Goal: Information Seeking & Learning: Learn about a topic

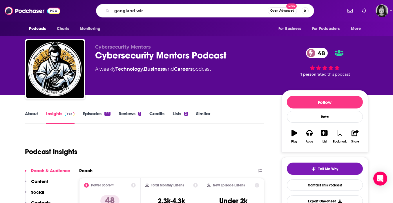
type input "gangland wire"
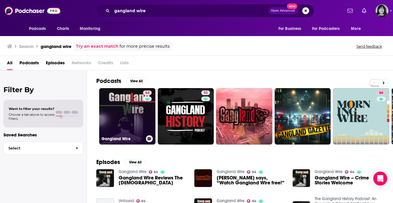
click at [133, 102] on link "64 Gangland Wire" at bounding box center [127, 116] width 56 height 56
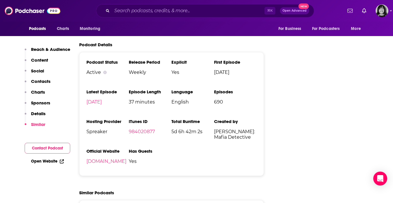
scroll to position [955, 0]
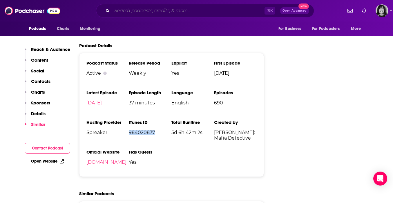
click at [152, 10] on input "Search podcasts, credits, & more..." at bounding box center [188, 10] width 153 height 9
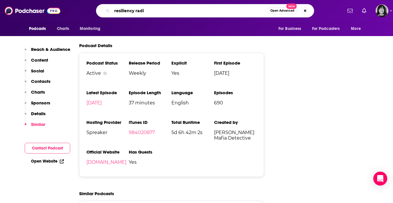
type input "resiliency radio"
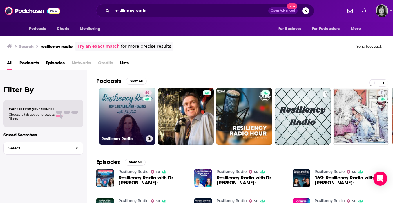
click at [136, 106] on link "50 Resiliency Radio" at bounding box center [127, 116] width 56 height 56
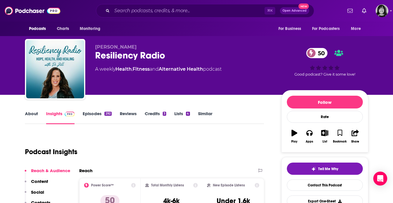
click at [28, 114] on link "About" at bounding box center [31, 117] width 13 height 13
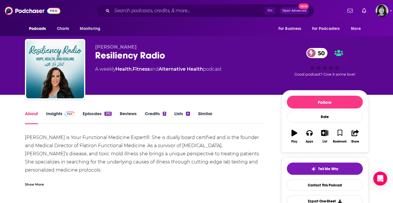
scroll to position [34, 0]
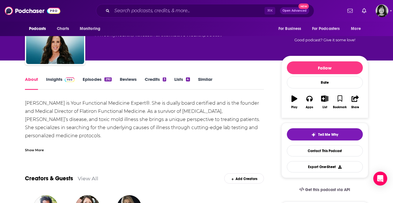
click at [34, 149] on div "Show More" at bounding box center [34, 150] width 19 height 6
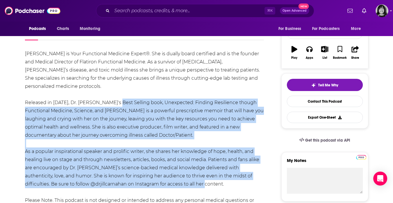
scroll to position [42, 0]
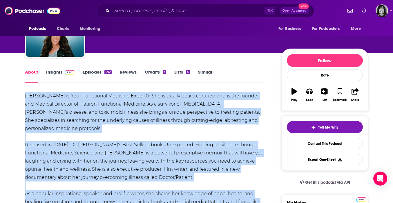
drag, startPoint x: 177, startPoint y: 104, endPoint x: 19, endPoint y: 94, distance: 158.2
copy div "Lo. Ipsu Dolorsit am Cons Adipiscing Elitsedd Eiusmo®. Tem in utlabo etdol magn…"
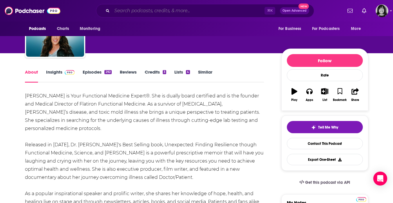
click at [146, 10] on input "Search podcasts, credits, & more..." at bounding box center [188, 10] width 153 height 9
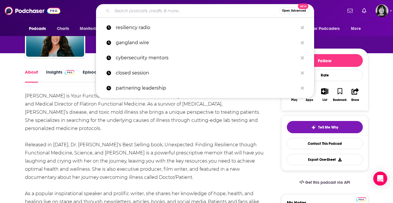
paste input "Women's Wellness with [PERSON_NAME]"
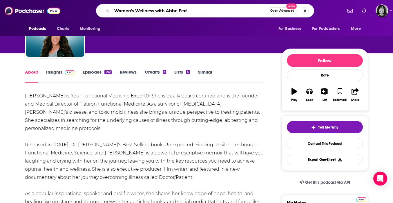
type input "Women's Wellness with [PERSON_NAME]"
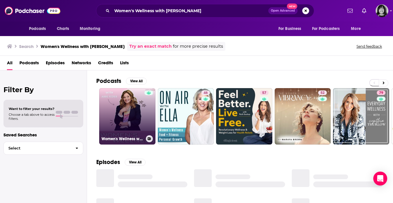
click at [118, 114] on link "Women's Wellness with [PERSON_NAME]" at bounding box center [127, 116] width 56 height 56
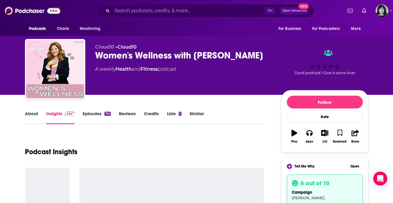
click at [30, 113] on link "About" at bounding box center [31, 117] width 13 height 13
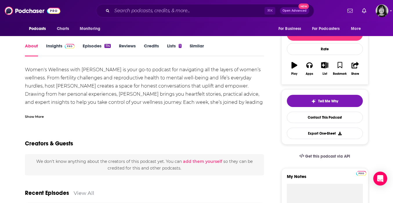
click at [34, 116] on div "Show More" at bounding box center [34, 116] width 19 height 6
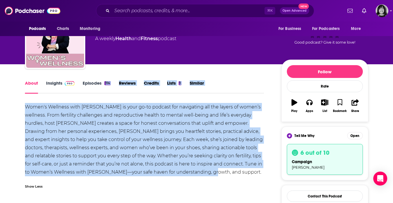
scroll to position [8, 0]
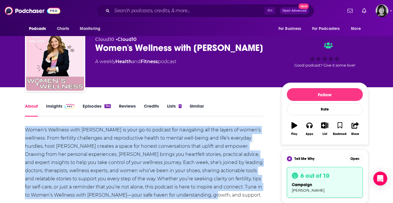
drag, startPoint x: 199, startPoint y: 105, endPoint x: 24, endPoint y: 131, distance: 176.9
copy div "Women's Wellness with [PERSON_NAME] is your go-to podcast for navigating all th…"
click at [53, 106] on link "Insights" at bounding box center [60, 109] width 29 height 13
